Goal: Information Seeking & Learning: Learn about a topic

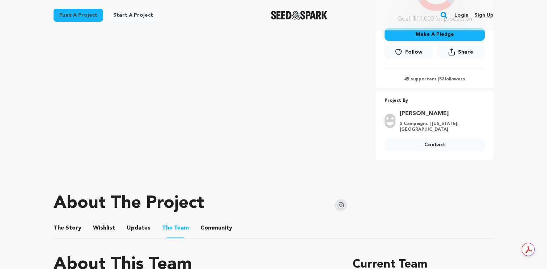
scroll to position [204, 0]
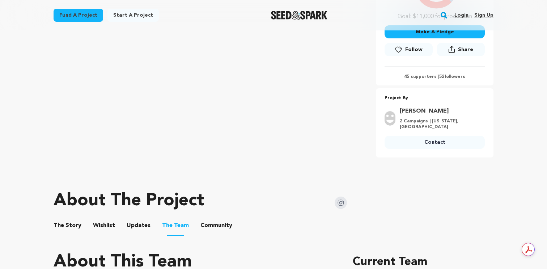
click at [70, 223] on button "The Story" at bounding box center [67, 226] width 17 height 17
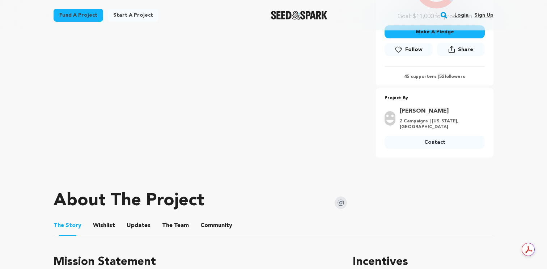
click at [102, 229] on button "Wishlist" at bounding box center [103, 226] width 17 height 17
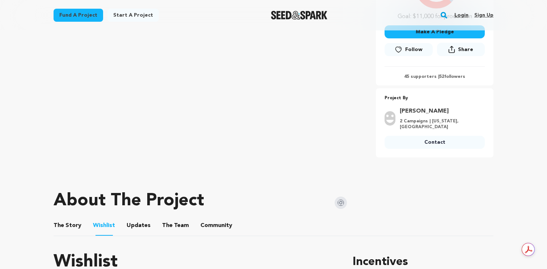
click at [133, 223] on button "Updates" at bounding box center [138, 226] width 17 height 17
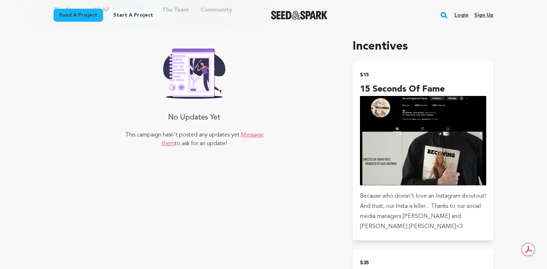
scroll to position [420, 0]
